Goal: Navigation & Orientation: Find specific page/section

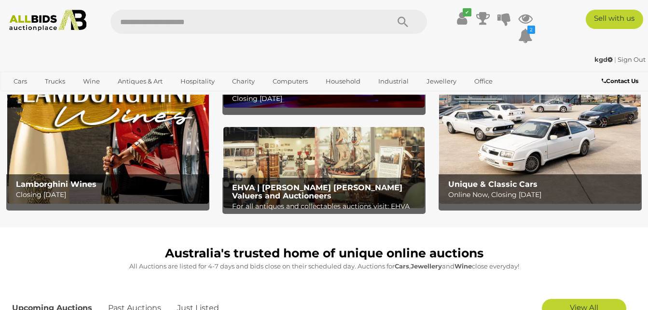
scroll to position [97, 0]
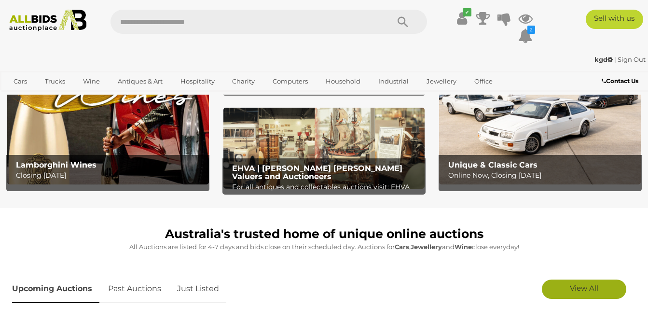
click at [580, 284] on span "View All" at bounding box center [584, 287] width 28 height 9
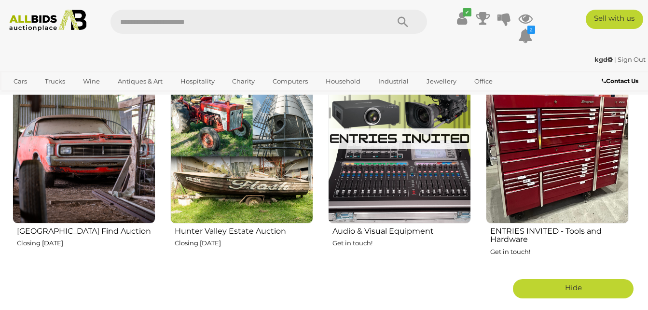
scroll to position [1473, 0]
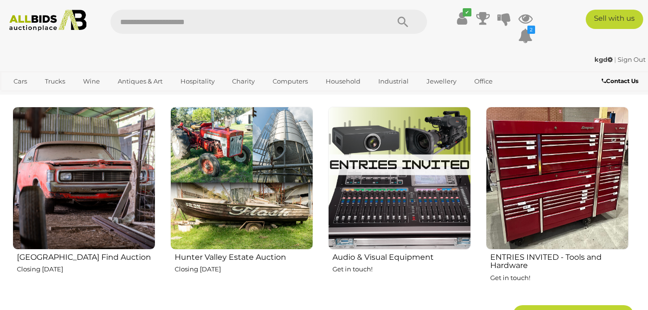
click at [39, 151] on img at bounding box center [84, 178] width 143 height 143
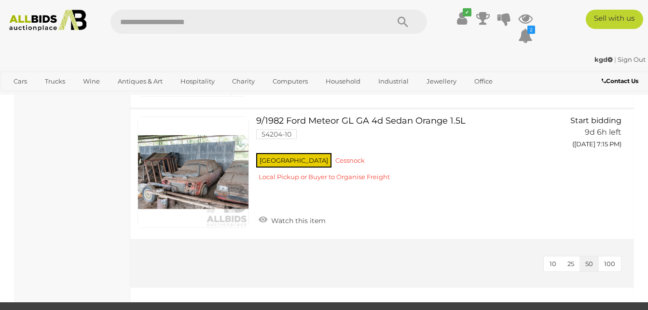
scroll to position [1004, 0]
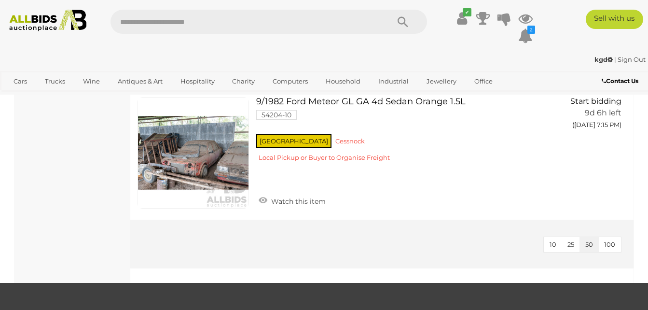
click at [37, 25] on img at bounding box center [48, 21] width 86 height 22
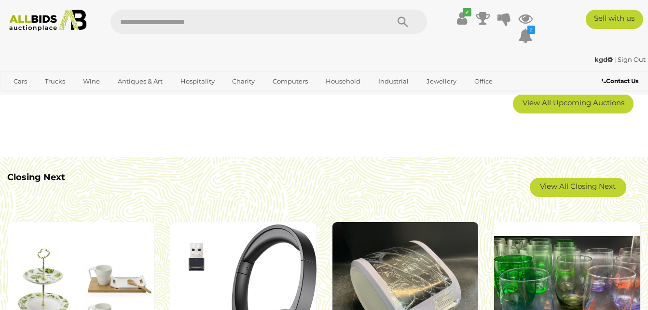
scroll to position [676, 0]
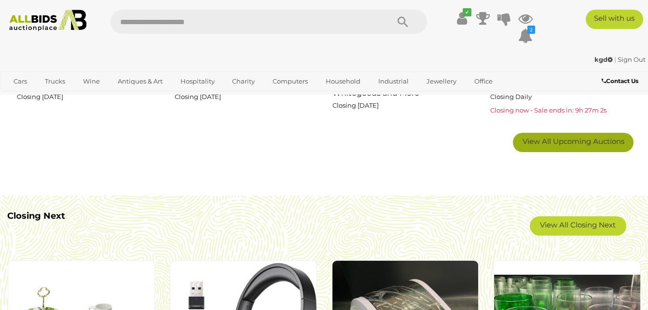
click at [561, 150] on link "View All Upcoming Auctions" at bounding box center [573, 142] width 121 height 19
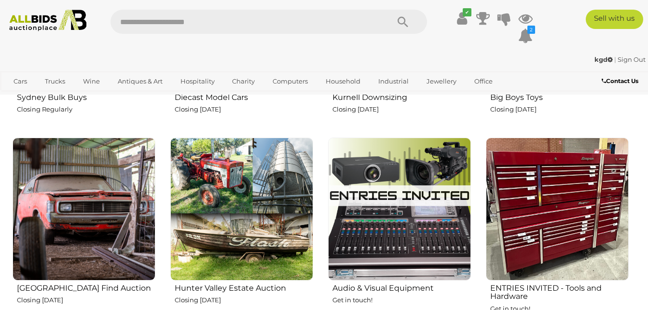
scroll to position [1448, 0]
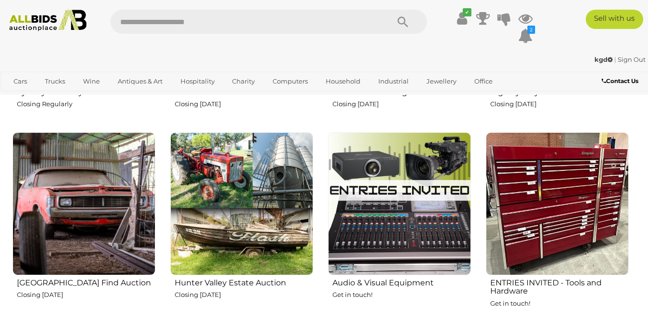
click at [227, 187] on img at bounding box center [241, 203] width 143 height 143
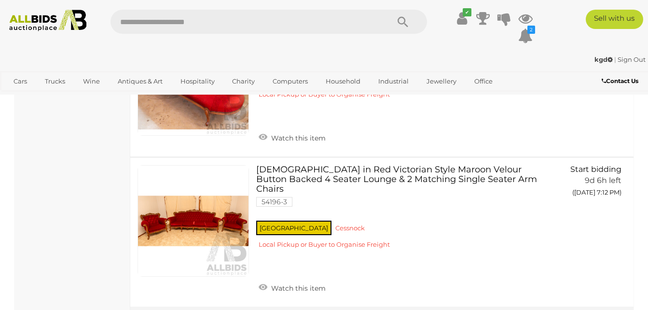
scroll to position [6557, 0]
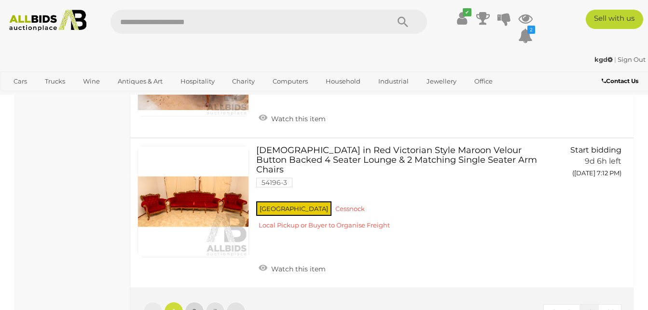
click at [197, 302] on link "2" at bounding box center [194, 311] width 19 height 19
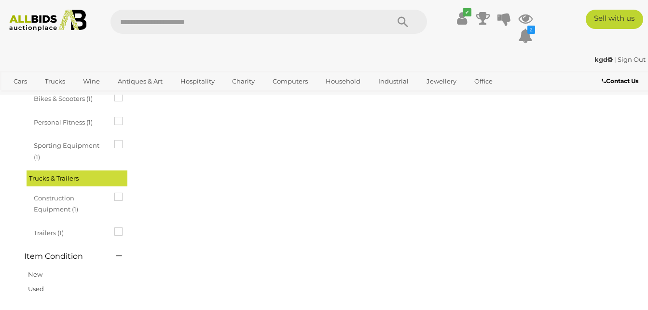
scroll to position [49, 0]
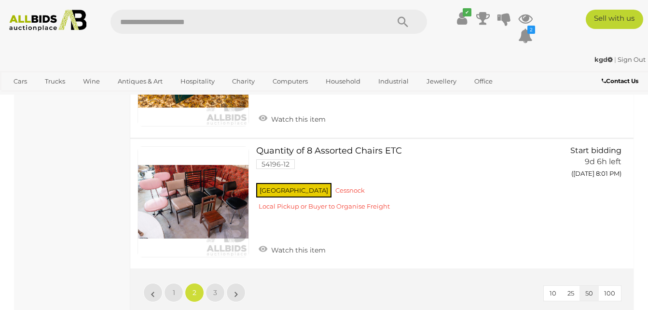
scroll to position [6536, 0]
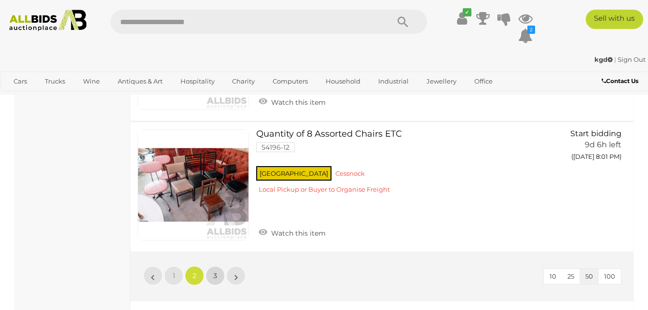
click at [216, 266] on link "3" at bounding box center [215, 275] width 19 height 19
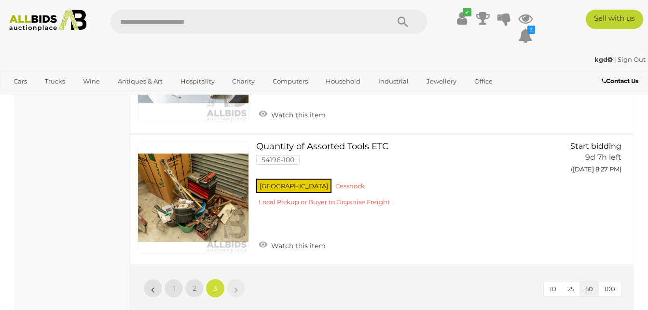
scroll to position [3344, 0]
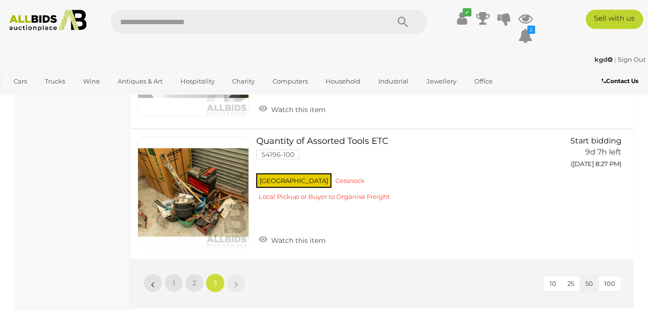
click at [40, 26] on img at bounding box center [48, 21] width 86 height 22
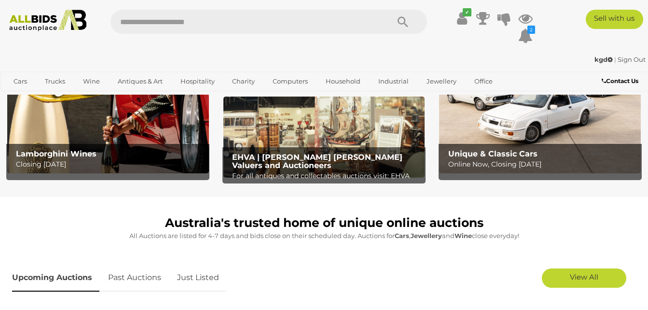
scroll to position [116, 0]
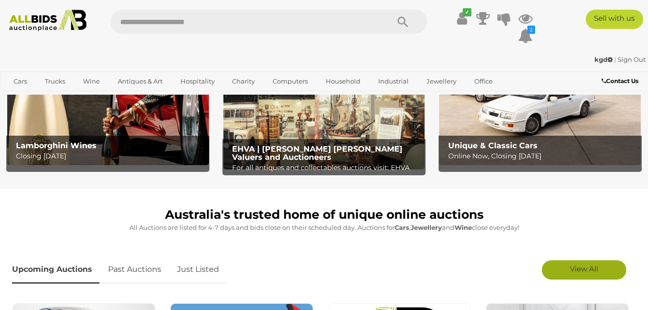
click at [585, 263] on link "View All" at bounding box center [584, 269] width 84 height 19
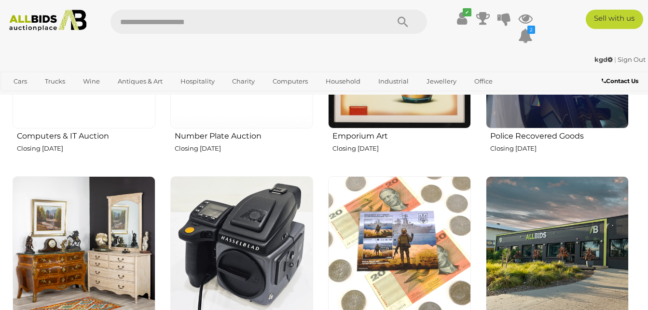
scroll to position [1023, 0]
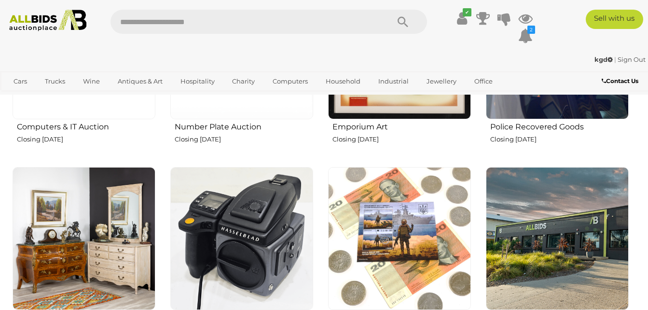
click at [97, 230] on img at bounding box center [84, 238] width 143 height 143
